Goal: Transaction & Acquisition: Purchase product/service

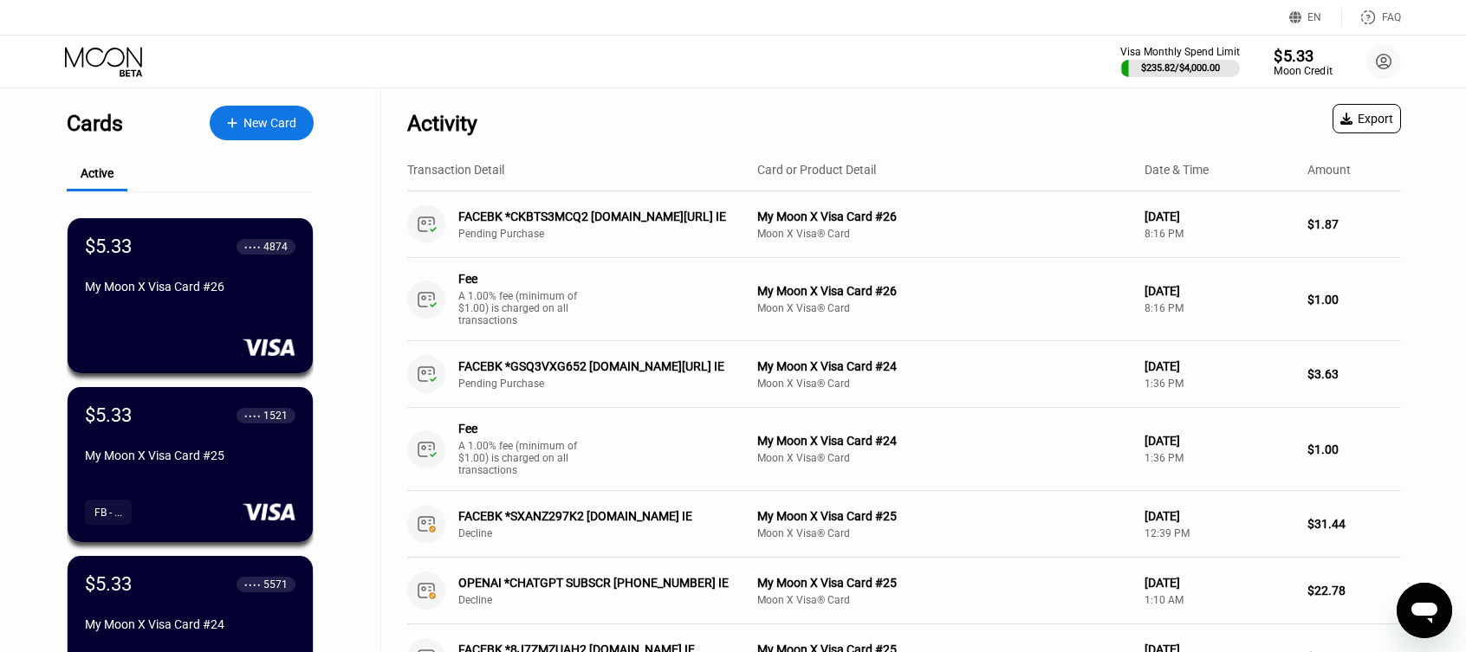
click at [1295, 56] on div "$5.33" at bounding box center [1303, 55] width 58 height 18
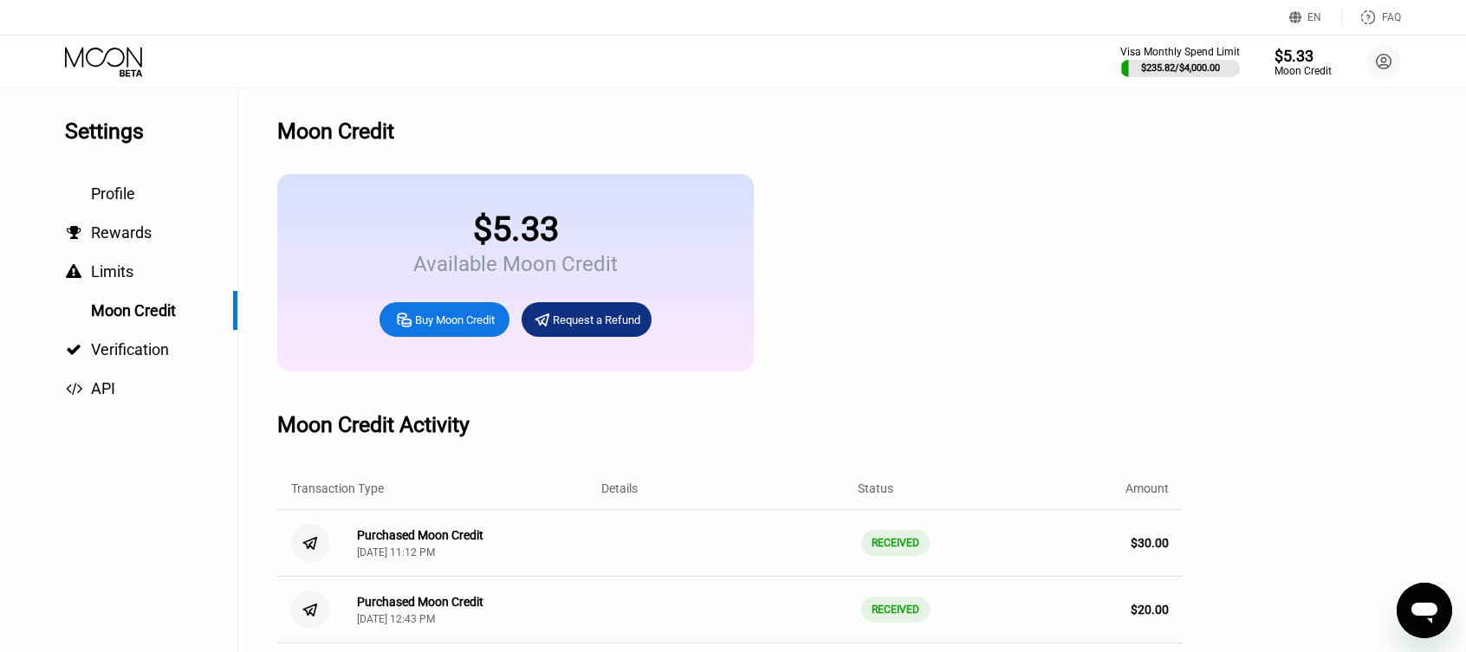
click at [483, 328] on div "Buy Moon Credit" at bounding box center [455, 320] width 80 height 15
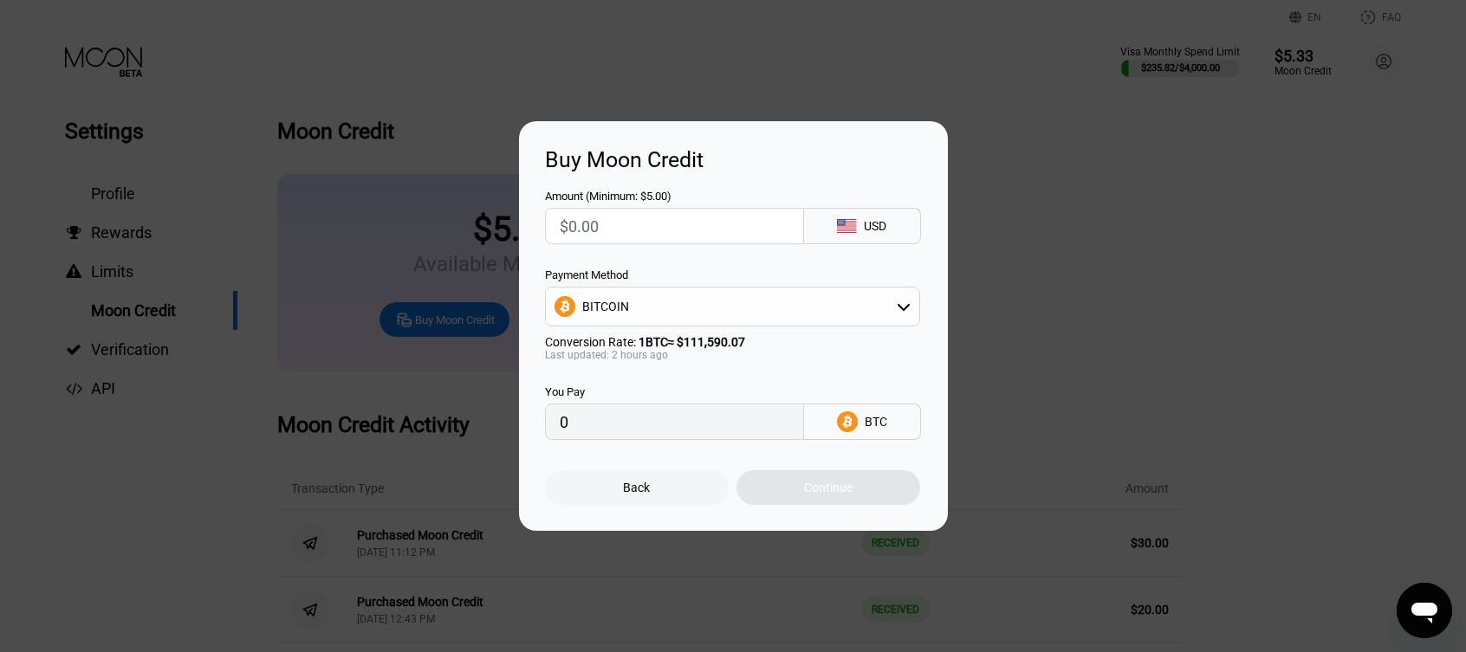
click at [651, 222] on input "text" at bounding box center [675, 226] width 230 height 35
type input "$1"
type input "0.00000894"
type input "$15"
type input "0.00013403"
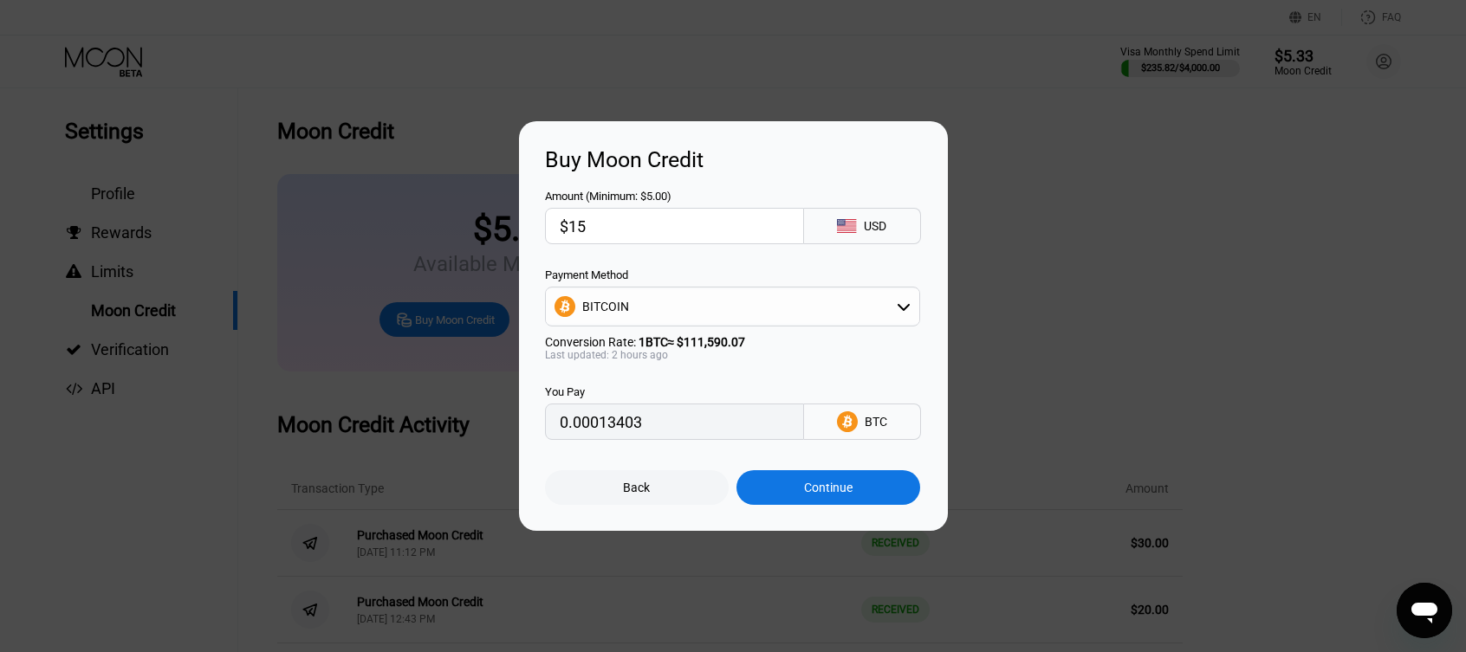
type input "$15"
click at [743, 314] on div "BITCOIN" at bounding box center [732, 306] width 373 height 35
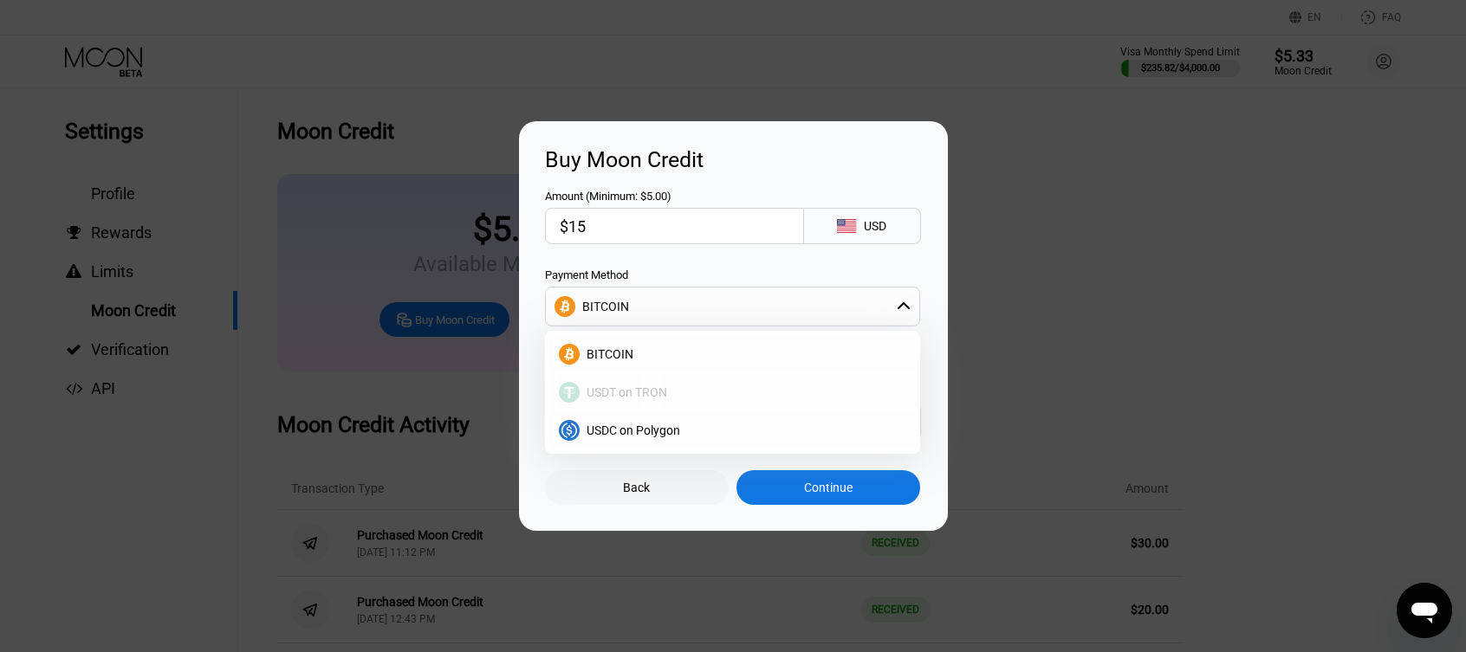
click at [663, 399] on span "USDT on TRON" at bounding box center [627, 393] width 81 height 14
type input "15.15"
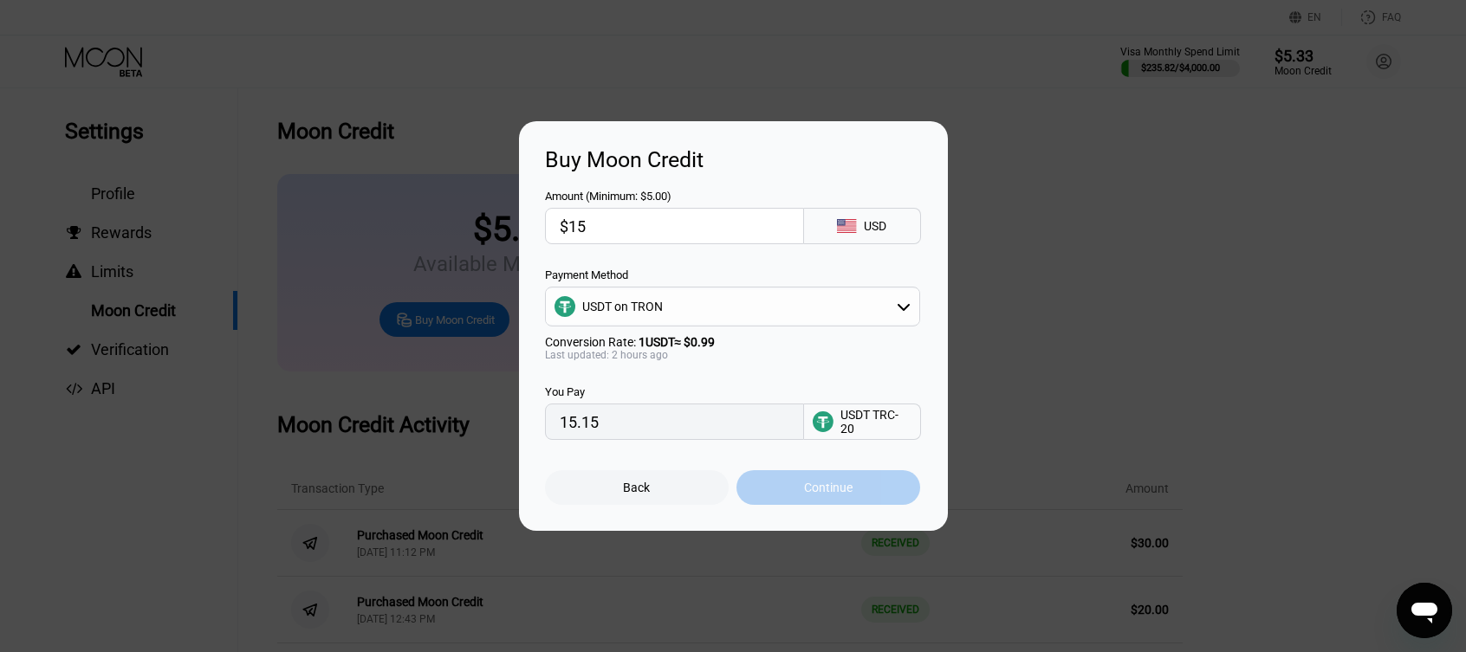
click at [830, 493] on div "Continue" at bounding box center [828, 488] width 49 height 14
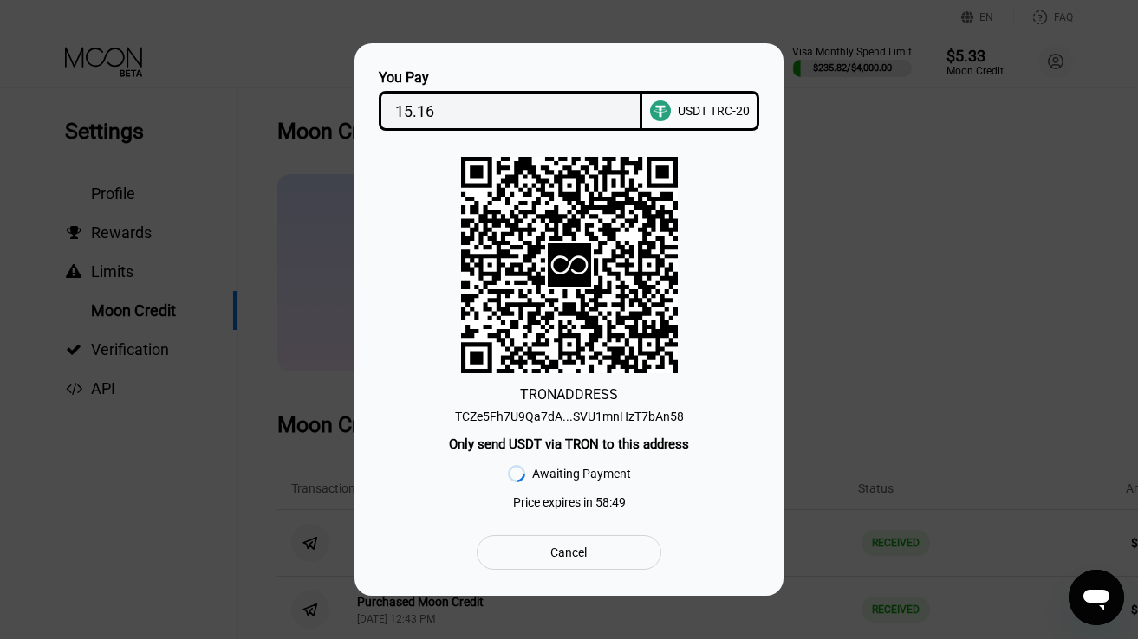
click at [584, 412] on div "TCZe5Fh7U9Qa7dA...SVU1mnHzT7bAn58" at bounding box center [569, 417] width 229 height 14
click at [441, 105] on input "15.16" at bounding box center [510, 111] width 231 height 35
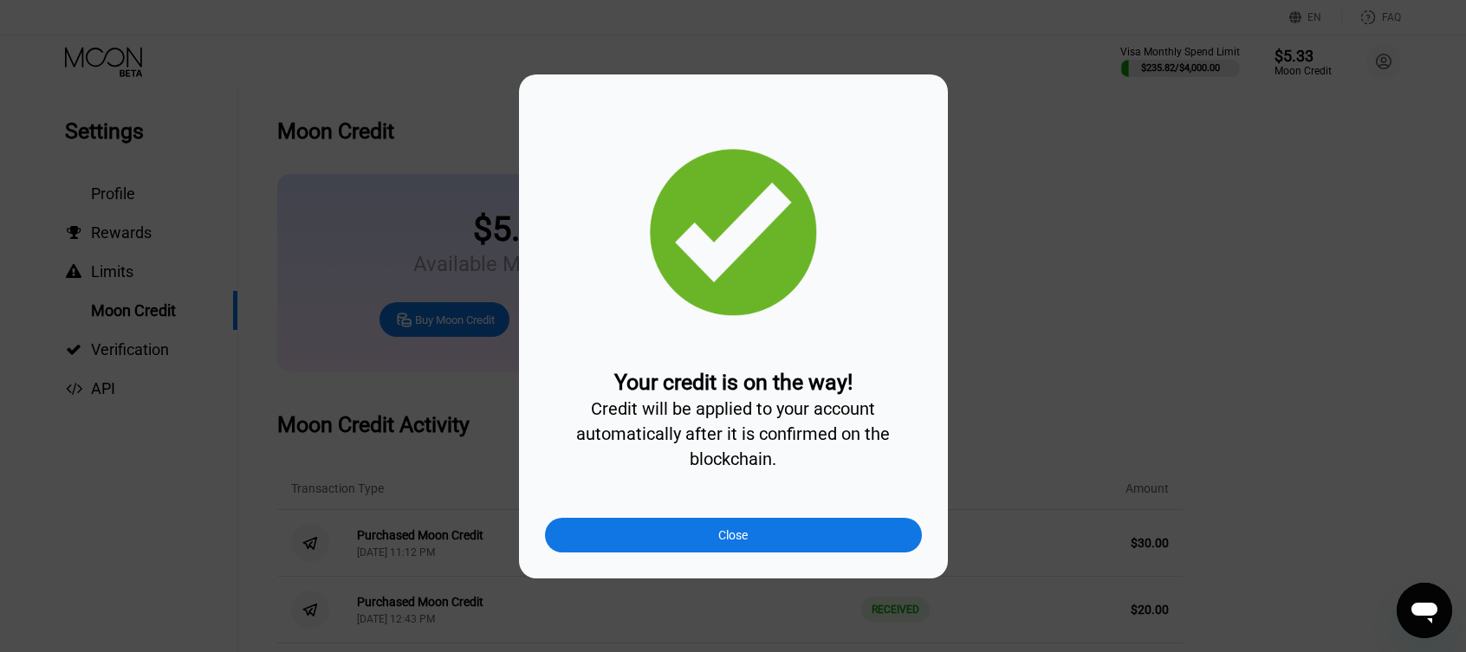
click at [758, 542] on div "Close" at bounding box center [733, 535] width 377 height 35
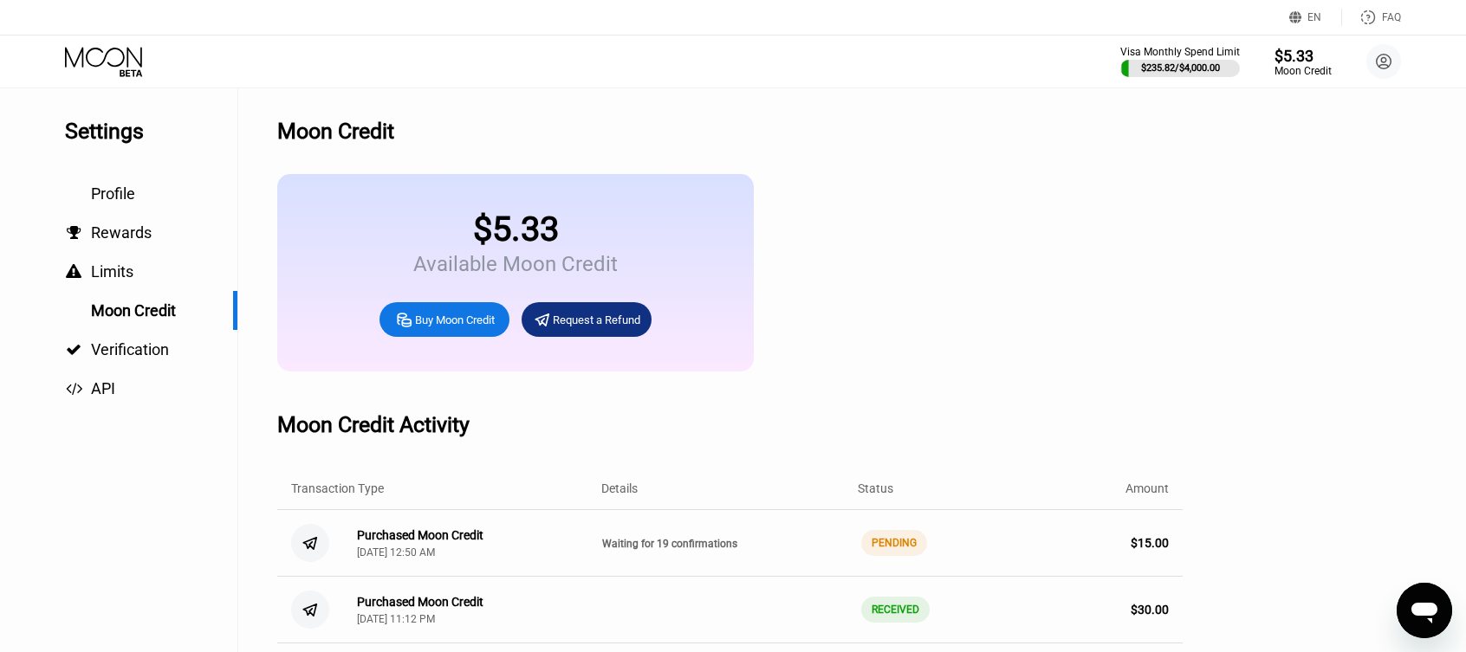
click at [120, 59] on icon at bounding box center [105, 62] width 81 height 30
